Goal: Task Accomplishment & Management: Complete application form

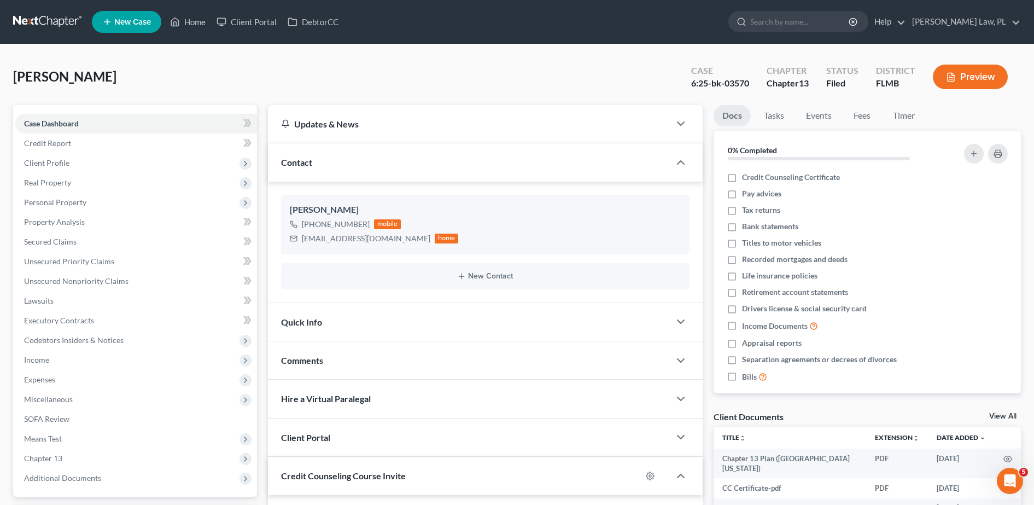
click at [122, 15] on link "New Case" at bounding box center [126, 22] width 69 height 22
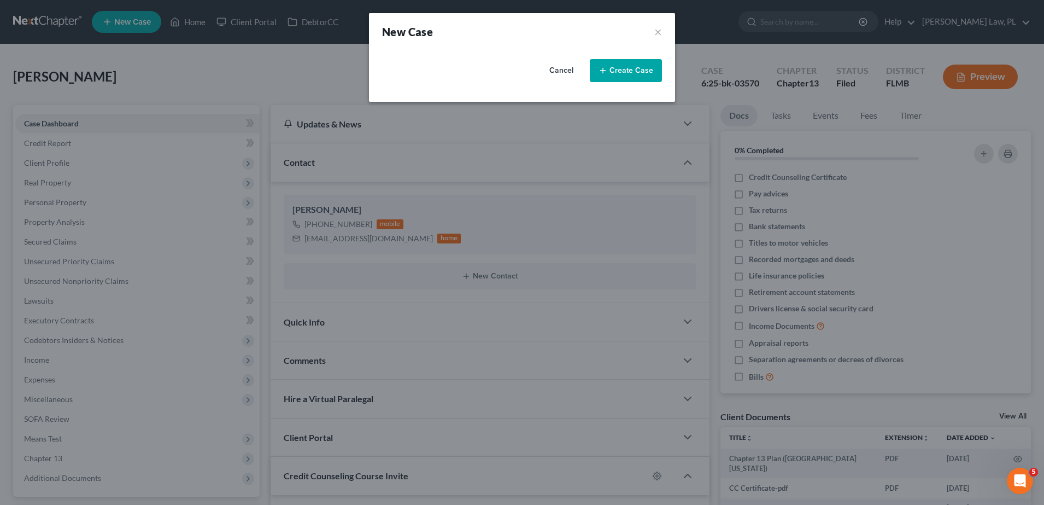
select select "15"
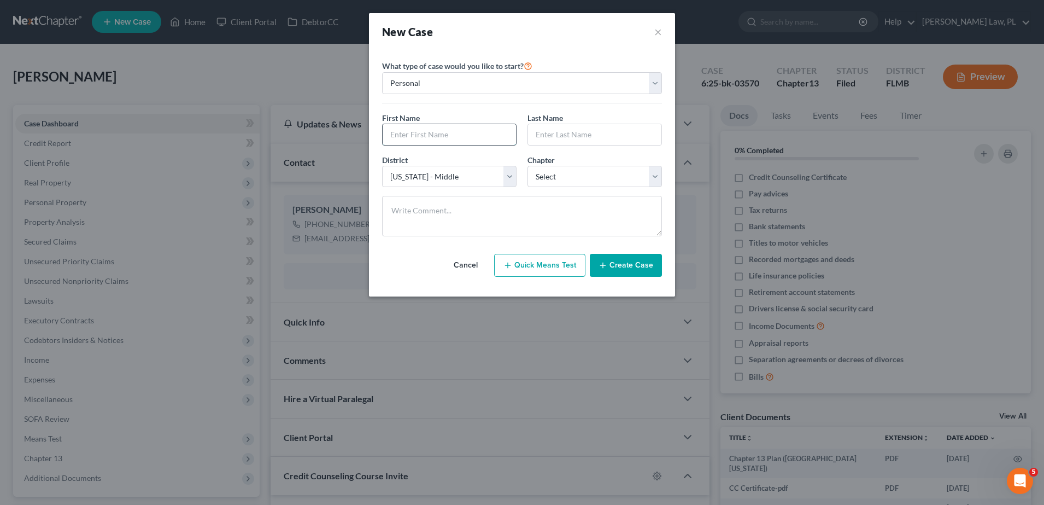
click at [449, 126] on input "text" at bounding box center [449, 134] width 133 height 21
type input "Byron"
type input "Benn"
click at [544, 180] on select "Select 7 11 12 13" at bounding box center [595, 177] width 134 height 22
select select "0"
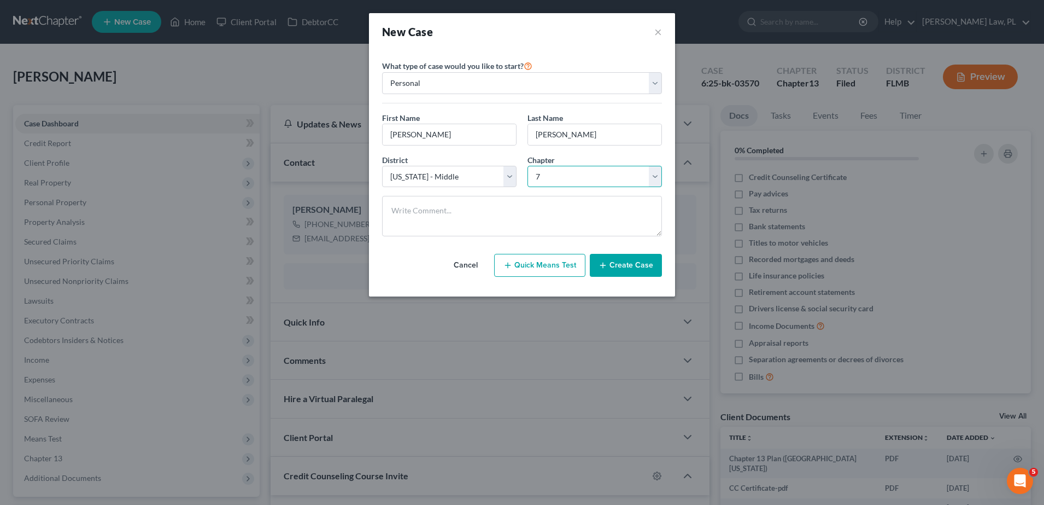
click at [528, 166] on select "Select 7 11 12 13" at bounding box center [595, 177] width 134 height 22
click at [613, 264] on button "Create Case" at bounding box center [626, 265] width 72 height 23
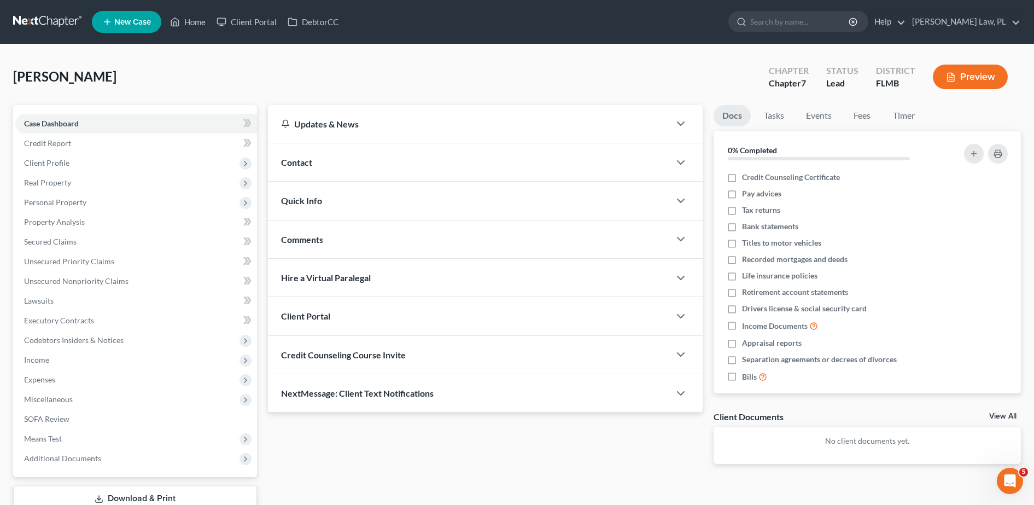
click at [331, 171] on div "Contact" at bounding box center [469, 162] width 402 height 38
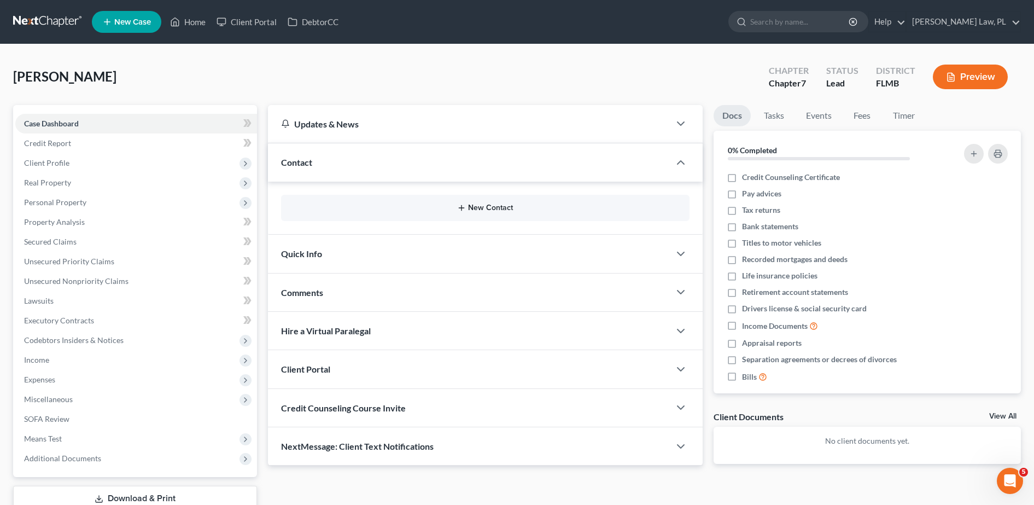
click at [368, 212] on button "New Contact" at bounding box center [485, 207] width 391 height 9
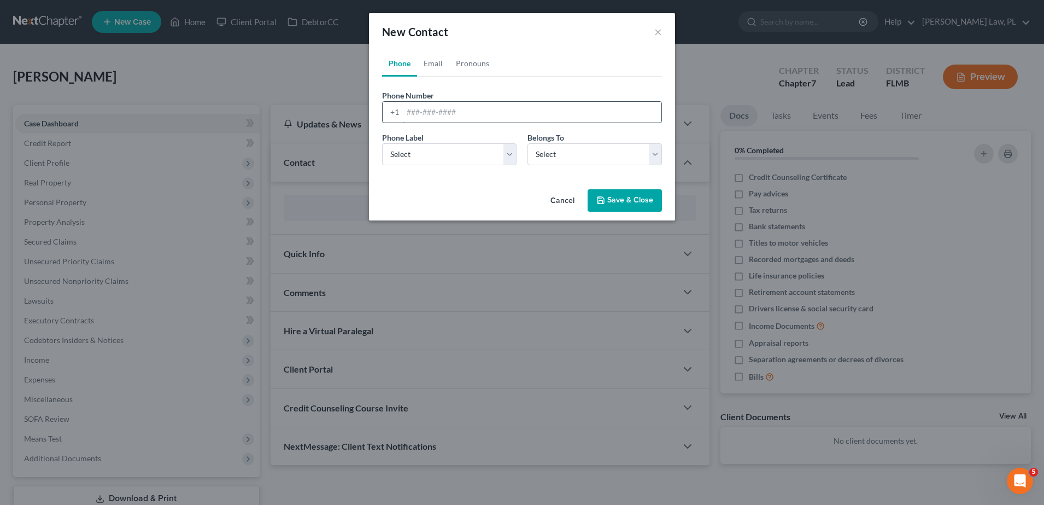
click at [428, 111] on input "tel" at bounding box center [532, 112] width 259 height 21
type input "dolfish84@yahoo.com"
click at [438, 146] on select "Select Mobile Home Work Other" at bounding box center [449, 154] width 134 height 22
select select "0"
click at [382, 143] on select "Select Mobile Home Work Other" at bounding box center [449, 154] width 134 height 22
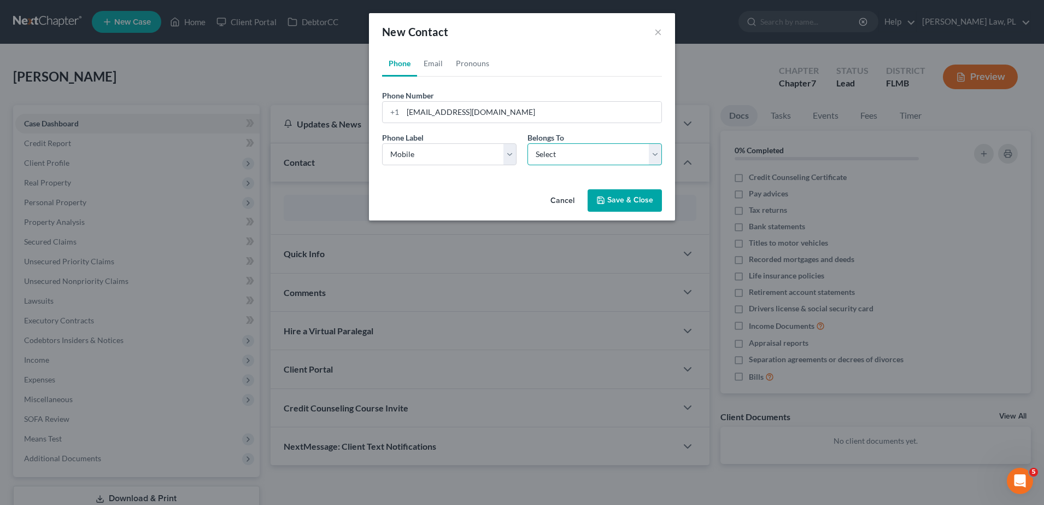
click at [557, 160] on select "Select Client Other" at bounding box center [595, 154] width 134 height 22
select select "0"
click at [528, 143] on select "Select Client Other" at bounding box center [595, 154] width 134 height 22
click at [617, 196] on button "Save & Close" at bounding box center [625, 200] width 74 height 23
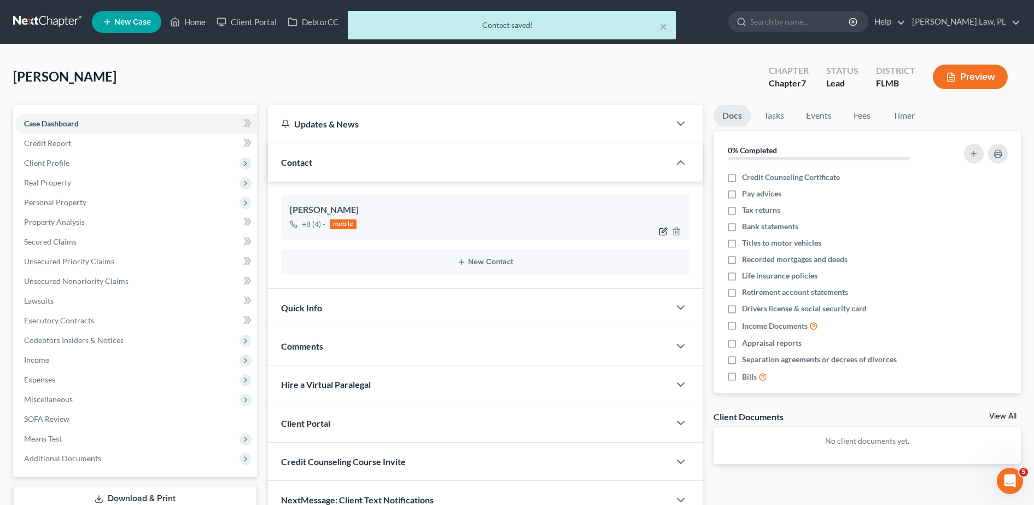
click at [664, 231] on icon "button" at bounding box center [663, 231] width 9 height 9
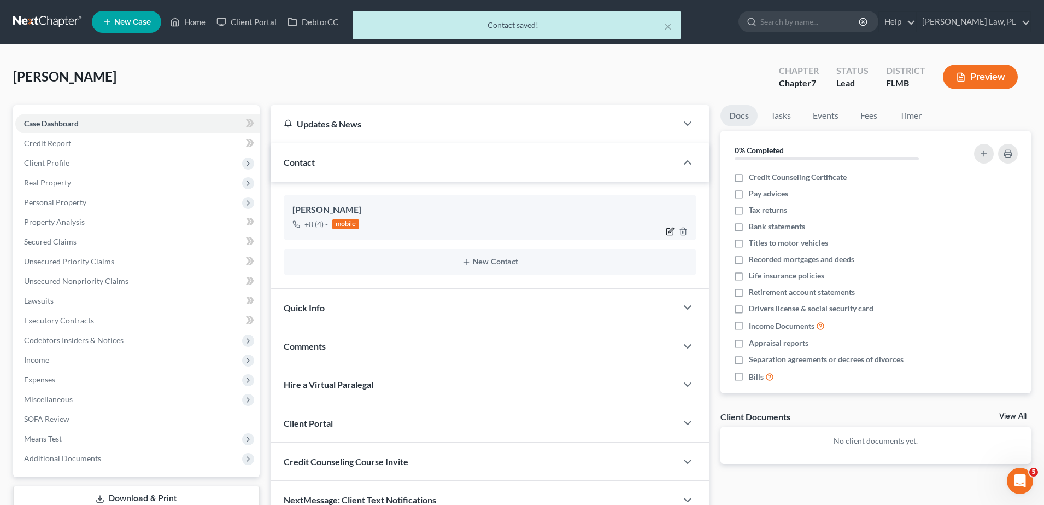
select select "0"
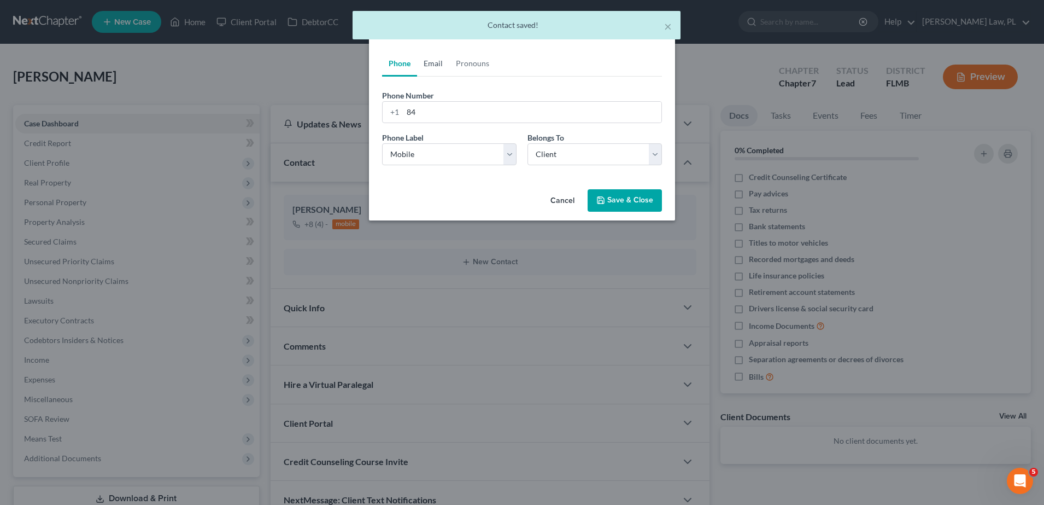
click at [433, 68] on link "Email" at bounding box center [433, 63] width 32 height 26
click at [413, 74] on link "Phone" at bounding box center [399, 63] width 35 height 26
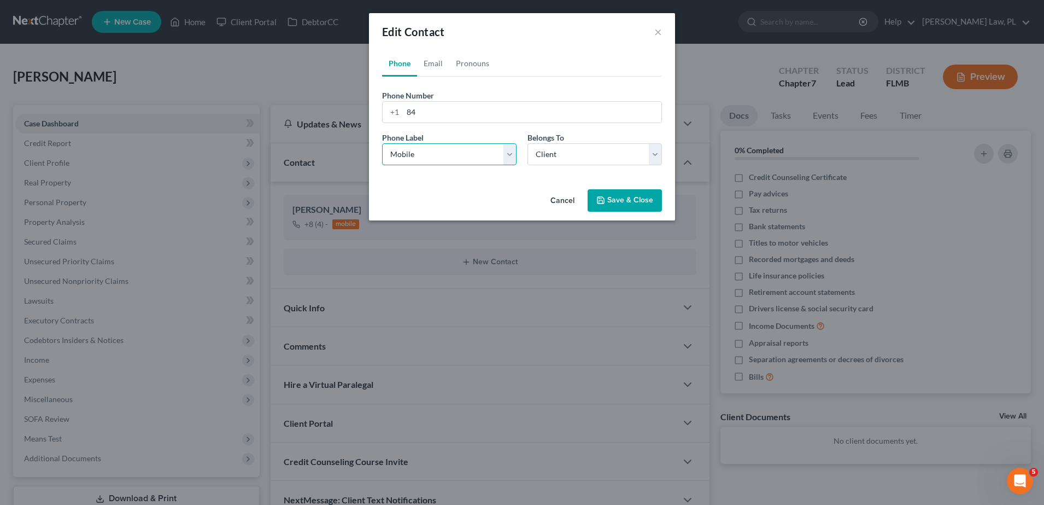
click at [444, 146] on select "Select Mobile Home Work Other" at bounding box center [449, 154] width 134 height 22
click at [382, 143] on select "Select Mobile Home Work Other" at bounding box center [449, 154] width 134 height 22
drag, startPoint x: 467, startPoint y: 117, endPoint x: 348, endPoint y: 119, distance: 119.2
click at [348, 119] on div "Edit Contact × Phone Email Pronouns Phone Number * +1 84 Ext. Phone Label * Sel…" at bounding box center [522, 252] width 1044 height 505
click at [578, 150] on select "Select Client Other" at bounding box center [595, 154] width 134 height 22
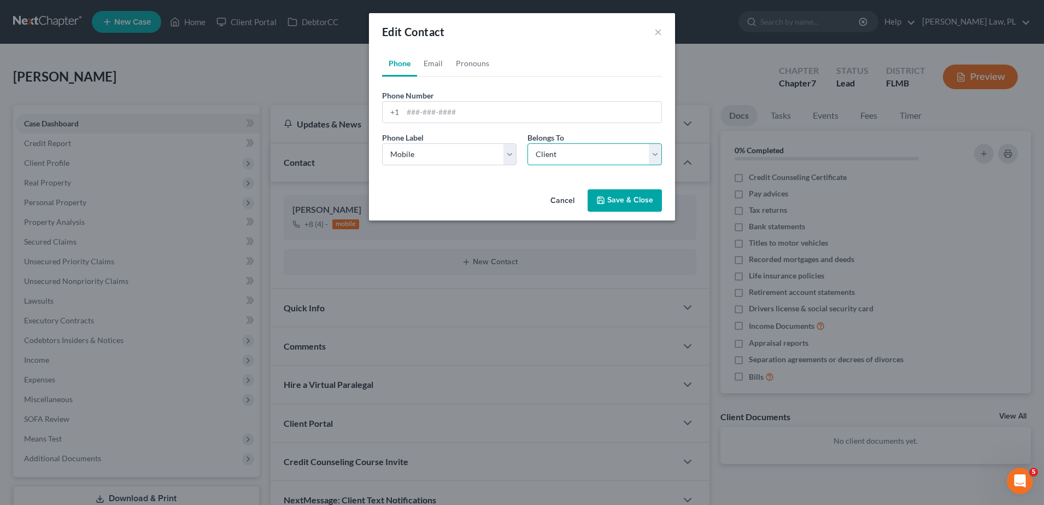
click at [578, 150] on select "Select Client Other" at bounding box center [595, 154] width 134 height 22
click at [428, 66] on link "Email" at bounding box center [433, 63] width 32 height 26
click at [448, 116] on input "email" at bounding box center [532, 112] width 259 height 21
type input "dolfish84@yahoo.com"
click at [475, 142] on div "Email Label Select Home Work Other" at bounding box center [449, 148] width 145 height 33
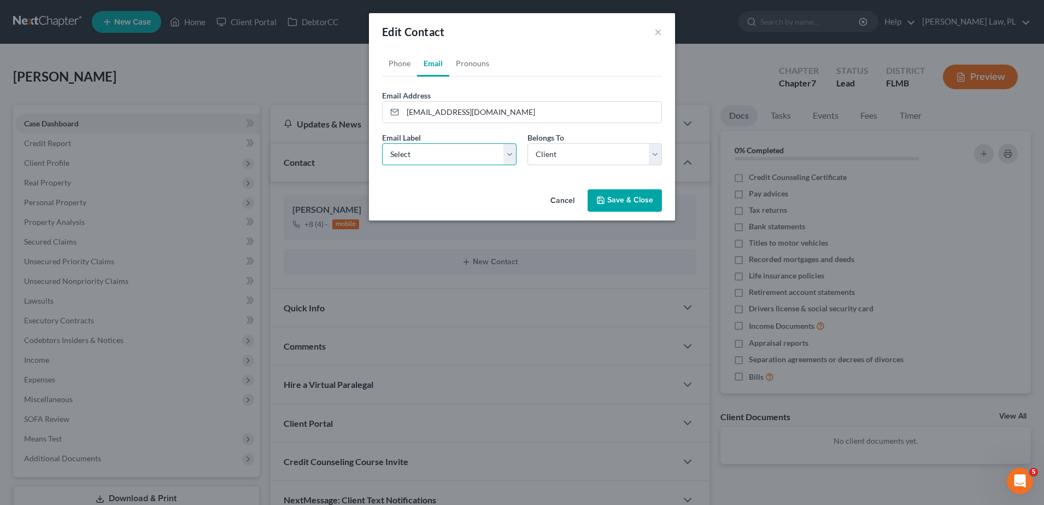
click at [471, 144] on select "Select Home Work Other" at bounding box center [449, 154] width 134 height 22
select select "0"
click at [382, 143] on select "Select Home Work Other" at bounding box center [449, 154] width 134 height 22
click at [643, 197] on button "Save & Close" at bounding box center [625, 200] width 74 height 23
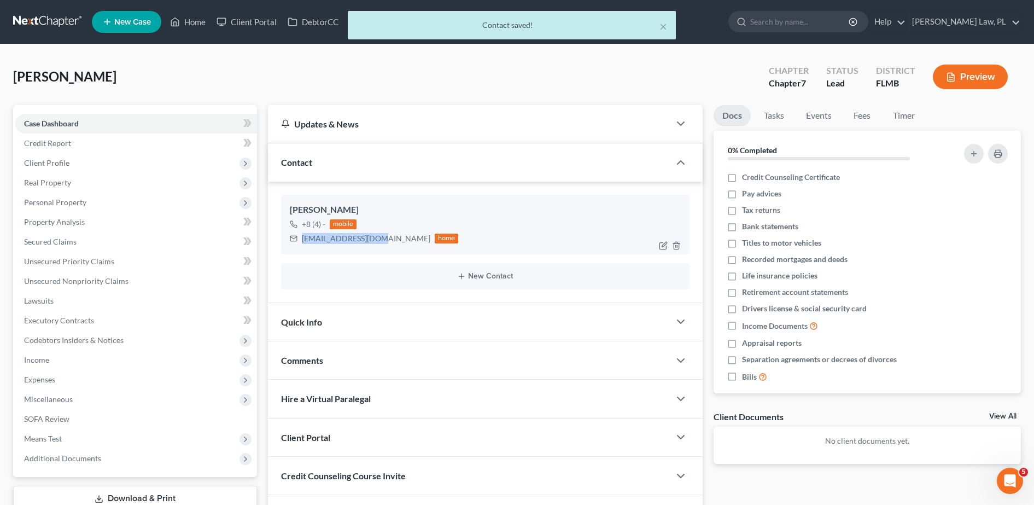
drag, startPoint x: 301, startPoint y: 240, endPoint x: 376, endPoint y: 238, distance: 74.9
click at [376, 238] on div "dolfish84@yahoo.com home" at bounding box center [374, 238] width 169 height 14
copy div "dolfish84@yahoo.com"
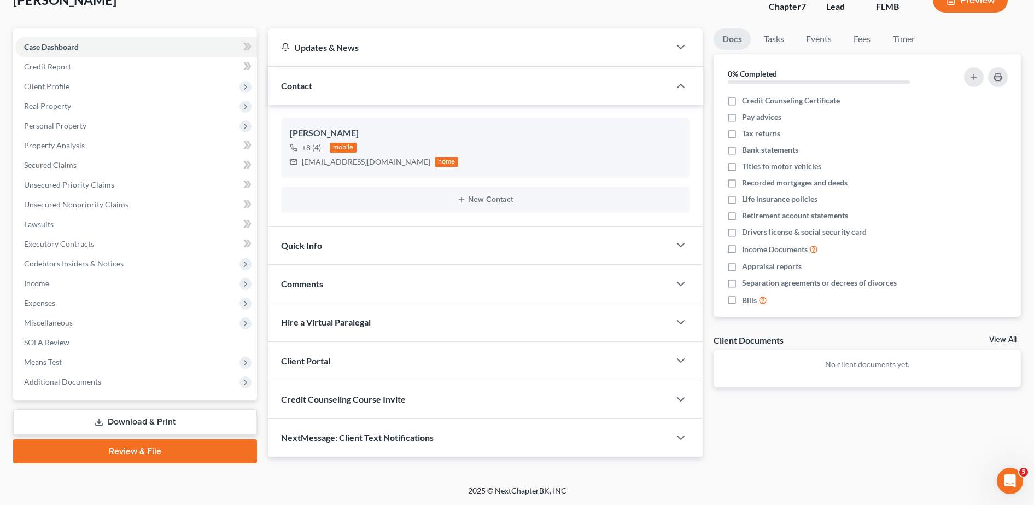
click at [384, 413] on div "Credit Counseling Course Invite" at bounding box center [469, 399] width 402 height 38
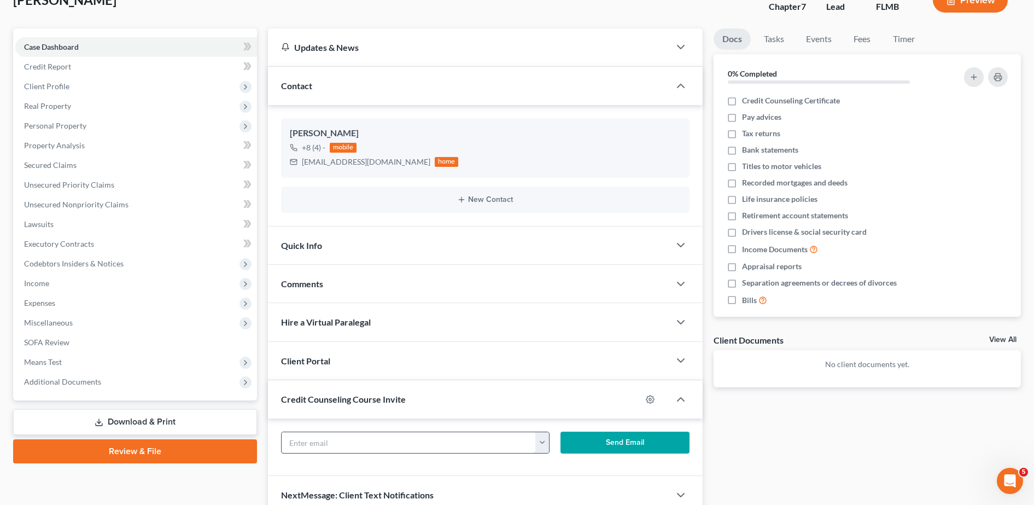
click at [404, 441] on input "text" at bounding box center [409, 442] width 255 height 21
paste input "dolfish84@yahoo.com"
type input "dolfish84@yahoo.com"
click at [613, 443] on button "Send Email" at bounding box center [624, 442] width 129 height 22
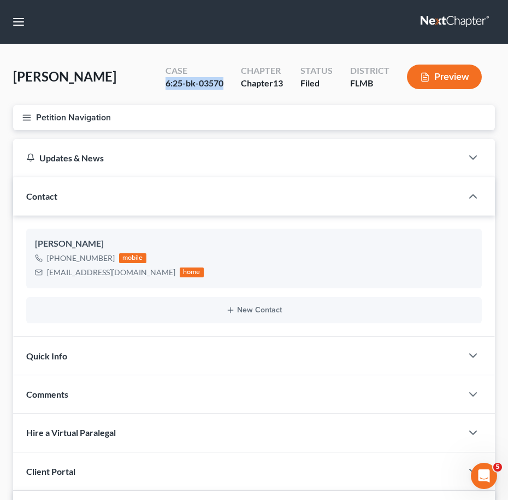
drag, startPoint x: 162, startPoint y: 81, endPoint x: 229, endPoint y: 81, distance: 66.7
click at [229, 81] on div "Case 6:25-bk-03570" at bounding box center [194, 78] width 75 height 32
copy div "6:25-bk-03570"
click at [31, 111] on button "Petition Navigation" at bounding box center [254, 117] width 482 height 25
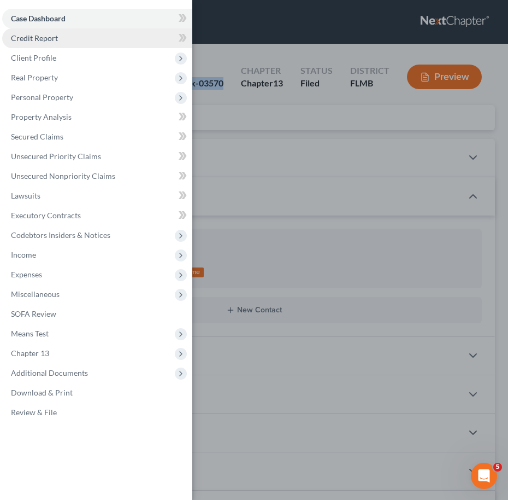
click at [65, 39] on link "Credit Report" at bounding box center [97, 38] width 190 height 20
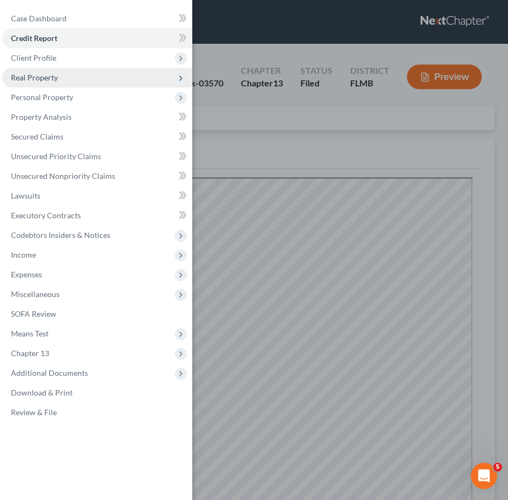
click at [46, 72] on span "Real Property" at bounding box center [97, 78] width 190 height 20
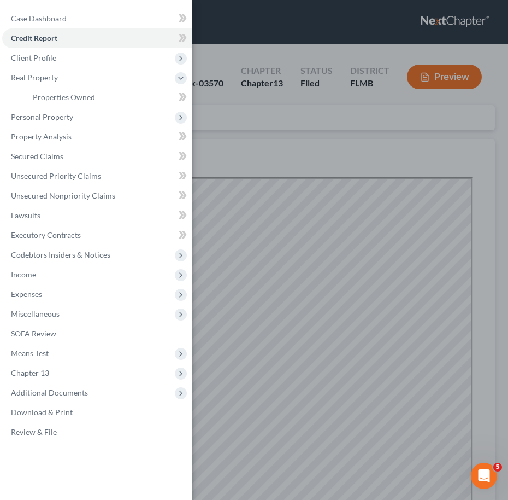
click at [245, 38] on div "Case Dashboard Payments Invoices Payments Payments Credit Report Client Profile" at bounding box center [254, 250] width 508 height 500
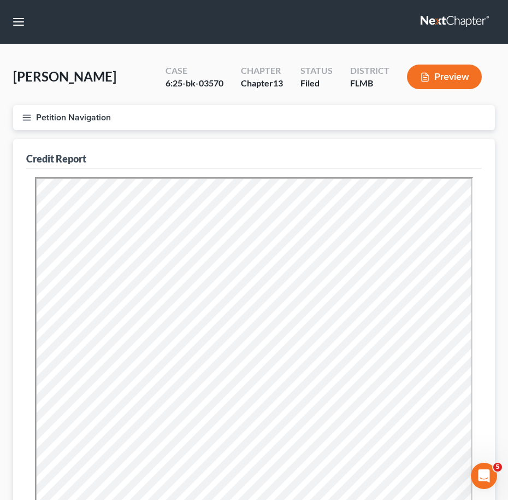
click at [34, 118] on button "Petition Navigation" at bounding box center [254, 117] width 482 height 25
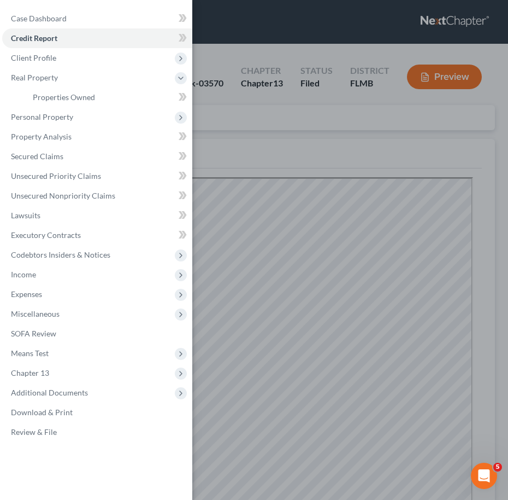
click at [242, 46] on div "Case Dashboard Payments Invoices Payments Payments Credit Report Client Profile" at bounding box center [254, 250] width 508 height 500
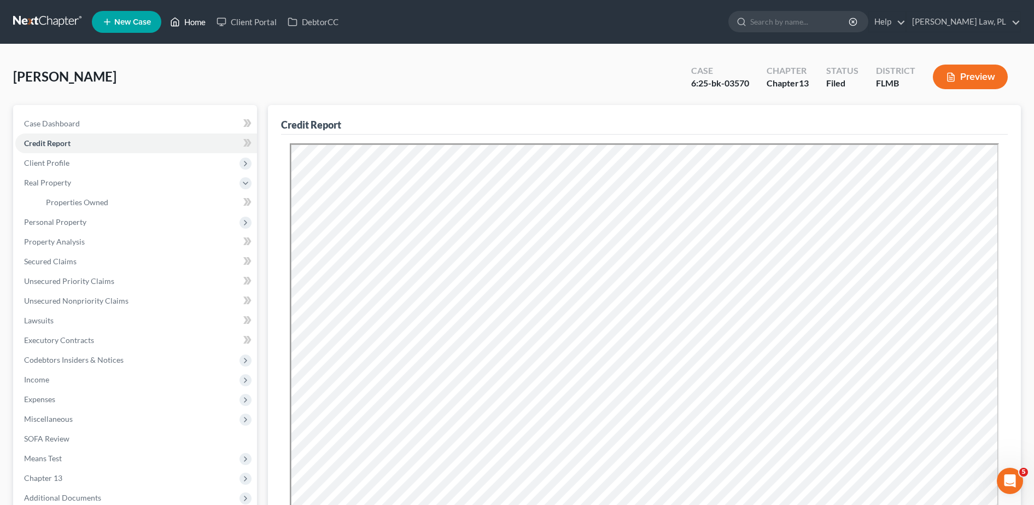
click at [190, 23] on link "Home" at bounding box center [188, 22] width 46 height 20
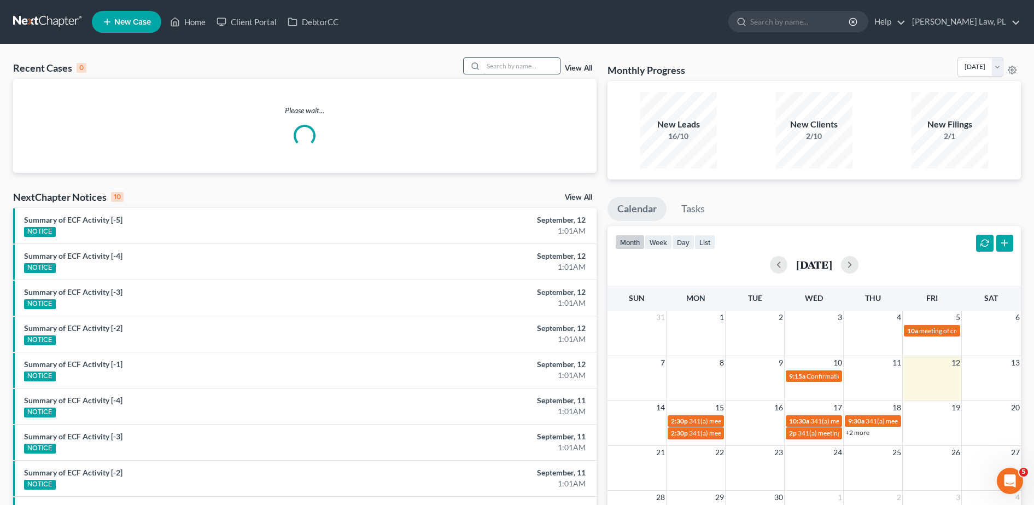
click at [503, 71] on input "search" at bounding box center [521, 66] width 77 height 16
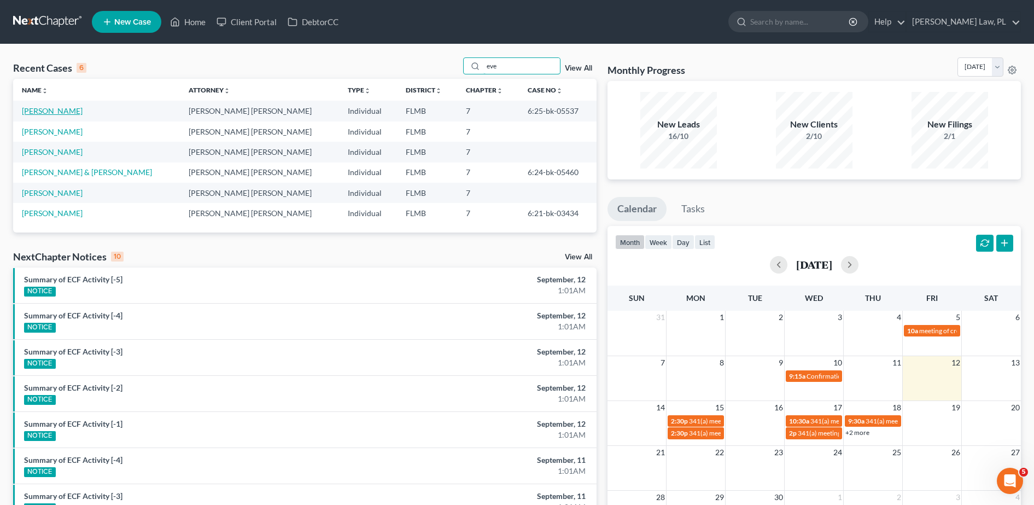
type input "eve"
click at [45, 109] on link "[PERSON_NAME]" at bounding box center [52, 110] width 61 height 9
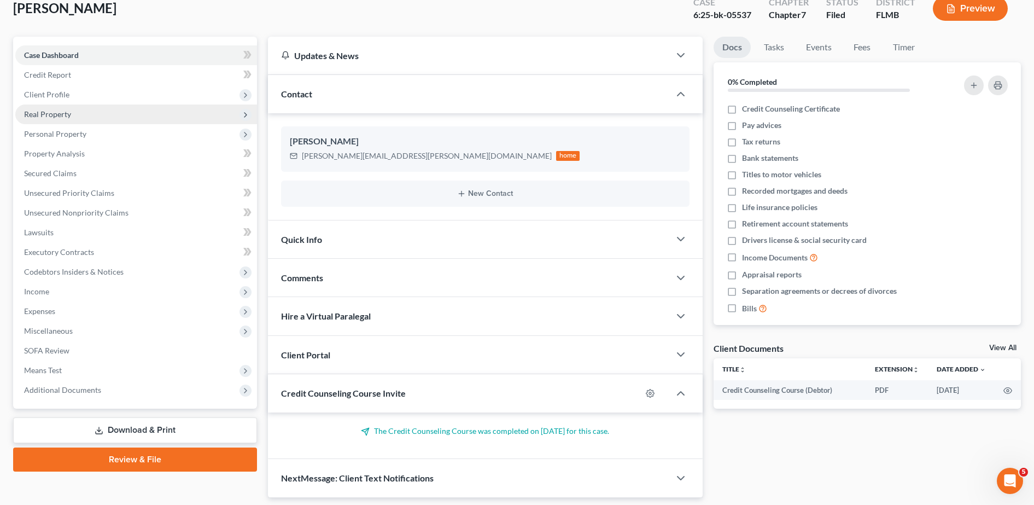
scroll to position [77, 0]
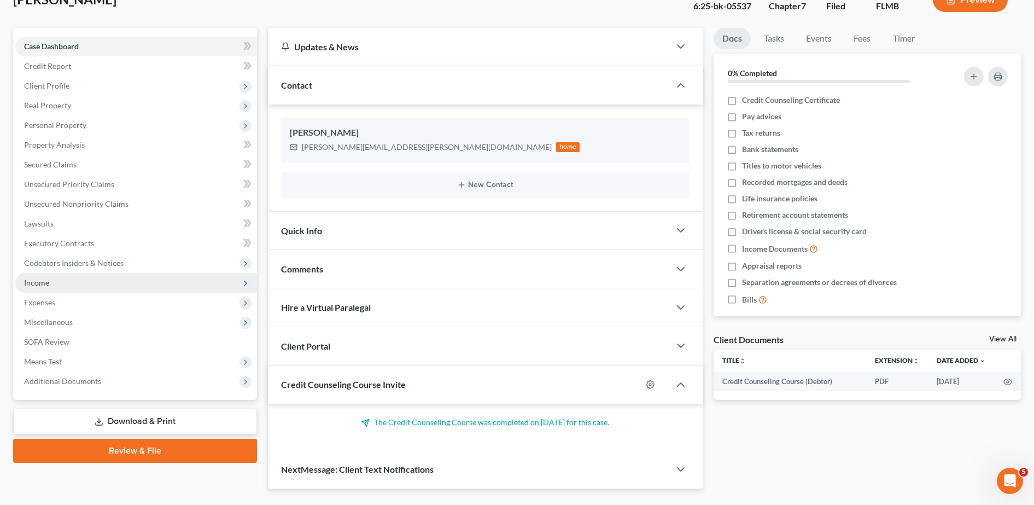
click at [74, 279] on span "Income" at bounding box center [136, 283] width 242 height 20
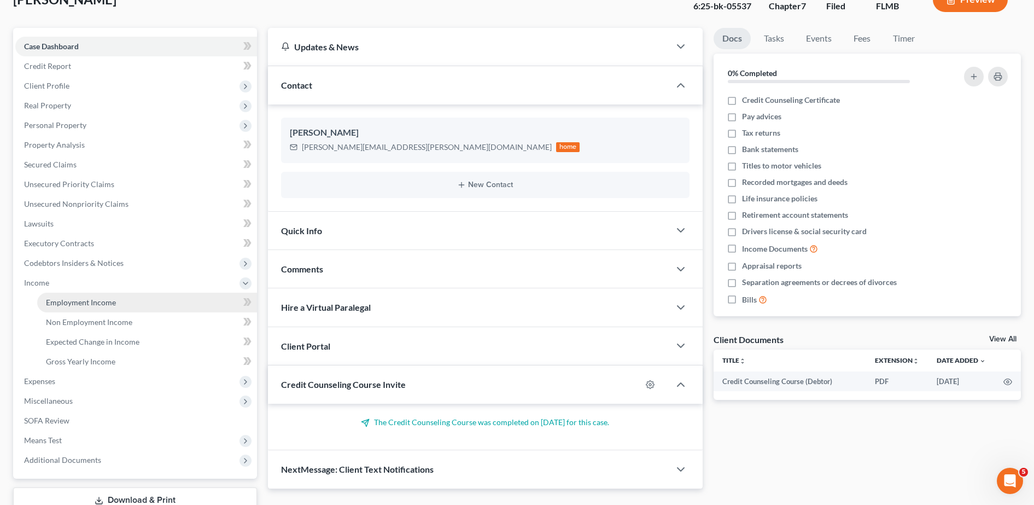
click at [61, 302] on span "Employment Income" at bounding box center [81, 301] width 70 height 9
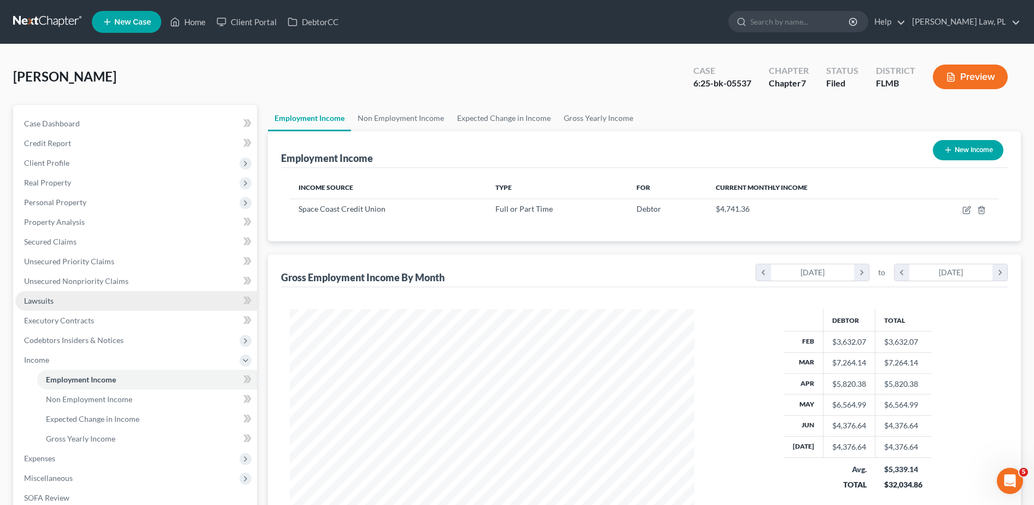
scroll to position [24, 0]
